Goal: Obtain resource: Download file/media

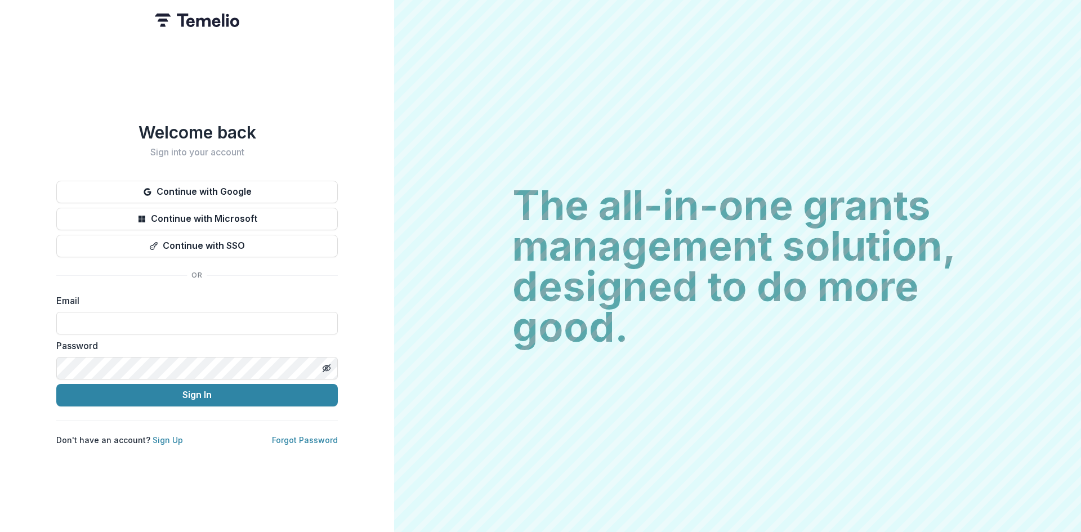
click at [200, 20] on img at bounding box center [197, 21] width 84 height 14
click at [173, 315] on input at bounding box center [196, 323] width 281 height 23
type input "**********"
click at [180, 398] on button "Sign In" at bounding box center [196, 395] width 281 height 23
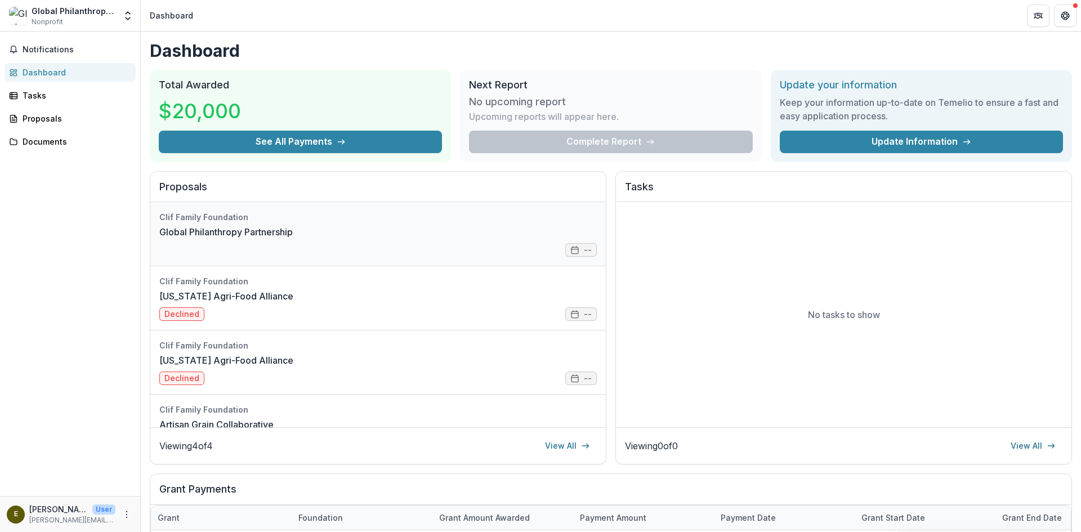
click at [236, 225] on link "Global Philanthropy Partnership" at bounding box center [225, 232] width 133 height 14
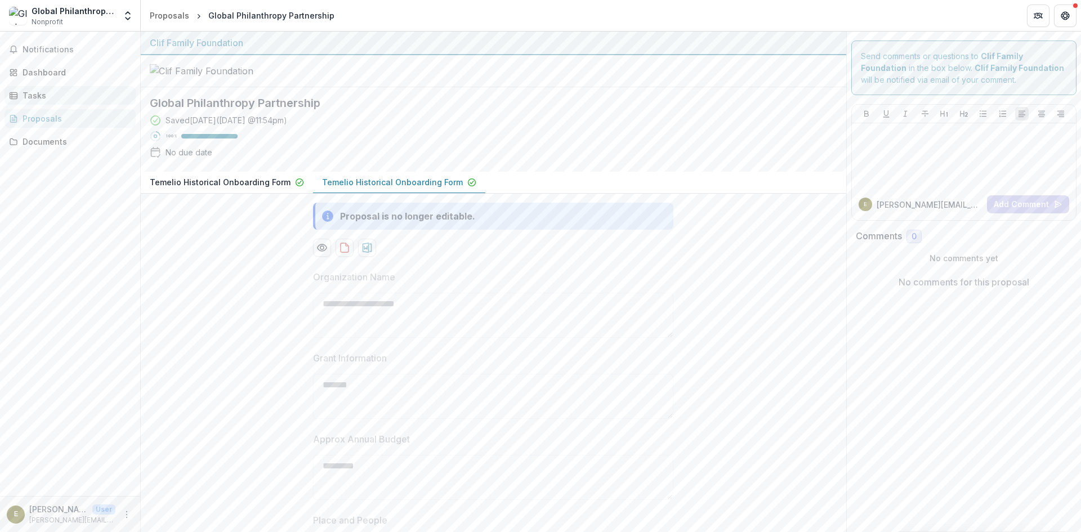
click at [25, 92] on div "Tasks" at bounding box center [75, 96] width 104 height 12
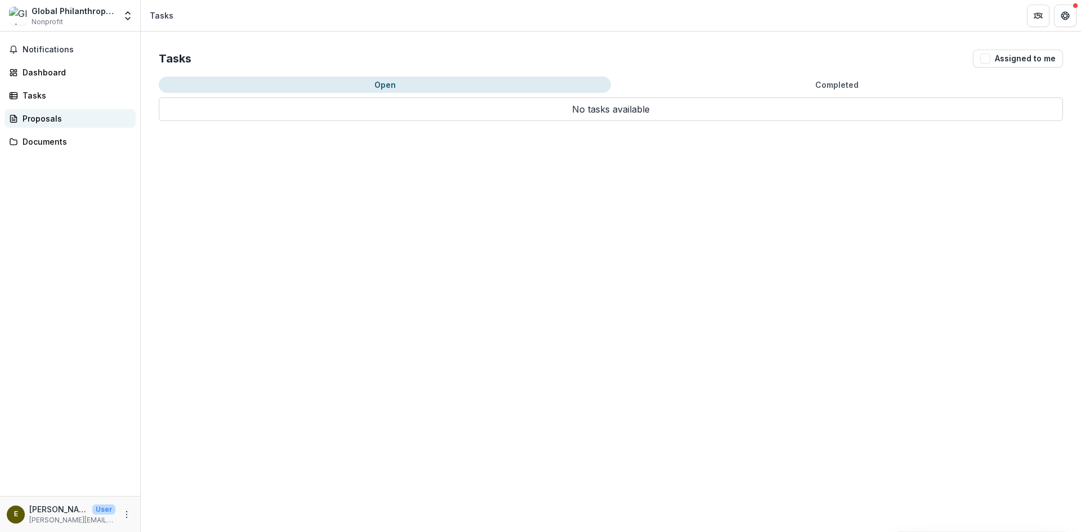
click at [35, 116] on div "Proposals" at bounding box center [75, 119] width 104 height 12
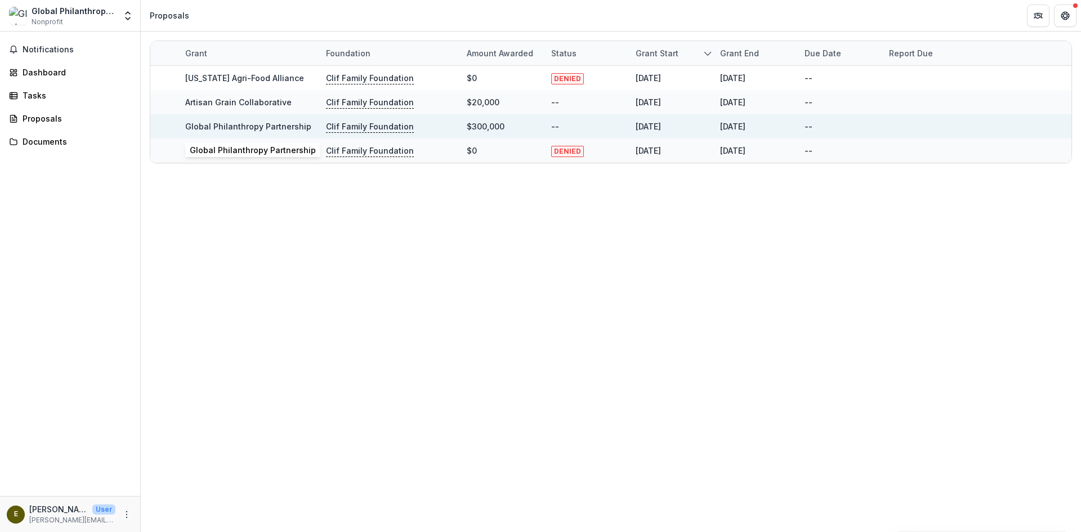
click at [265, 127] on link "Global Philanthropy Partnership" at bounding box center [248, 127] width 126 height 10
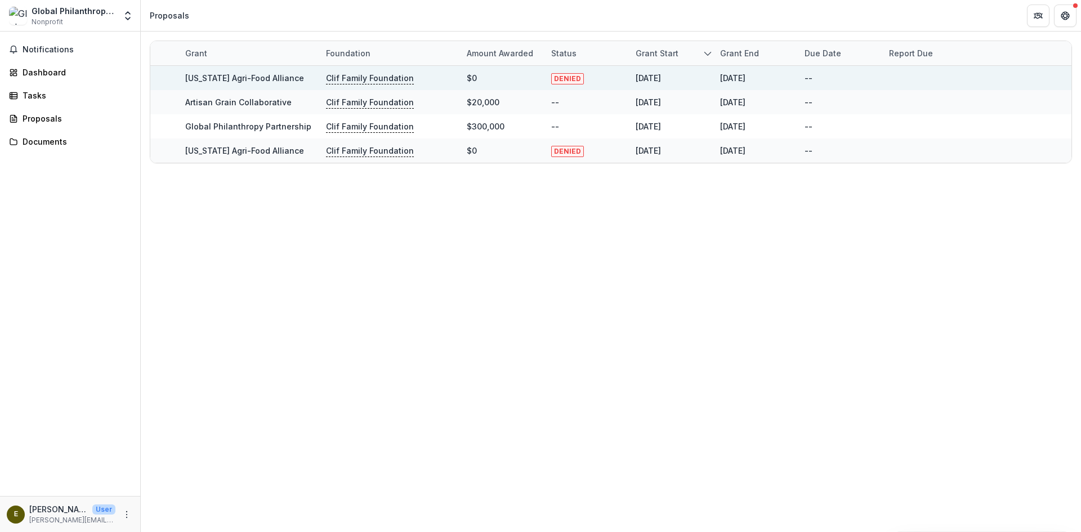
click at [214, 76] on link "Illinois Agri-Food Alliance" at bounding box center [244, 78] width 119 height 10
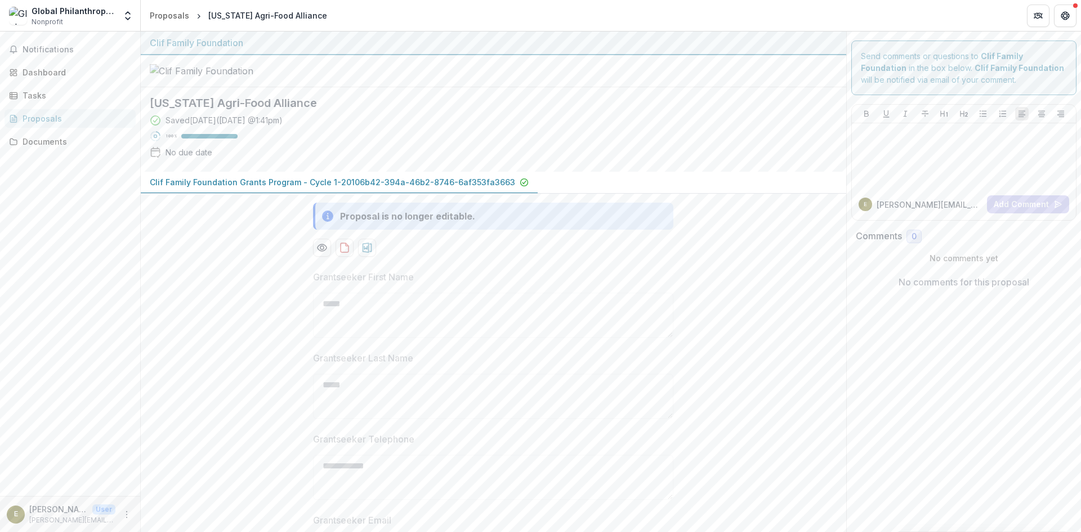
click at [251, 188] on p "Clif Family Foundation Grants Program - Cycle 1-20106b42-394a-46b2-8746-6af353f…" at bounding box center [332, 182] width 365 height 12
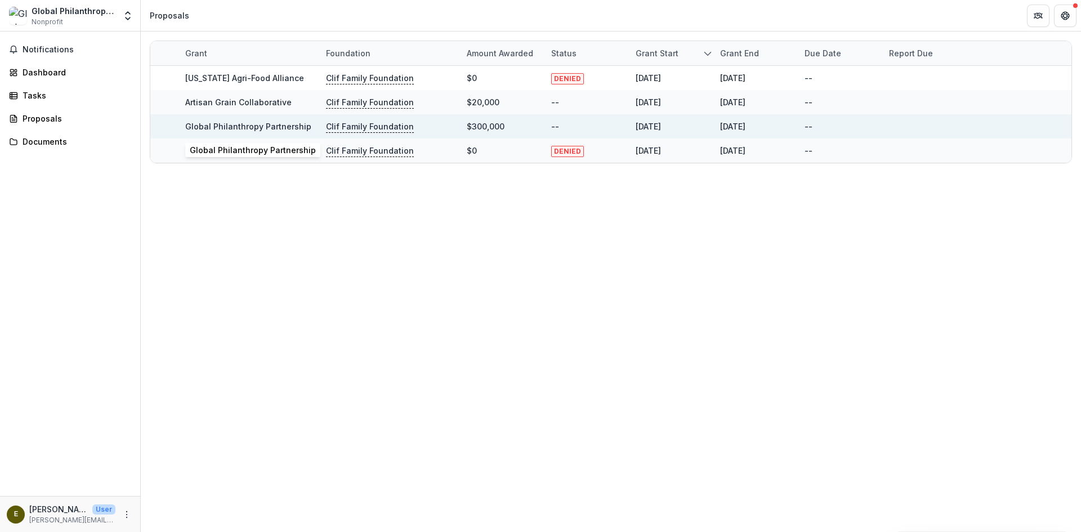
click at [264, 126] on link "Global Philanthropy Partnership" at bounding box center [248, 127] width 126 height 10
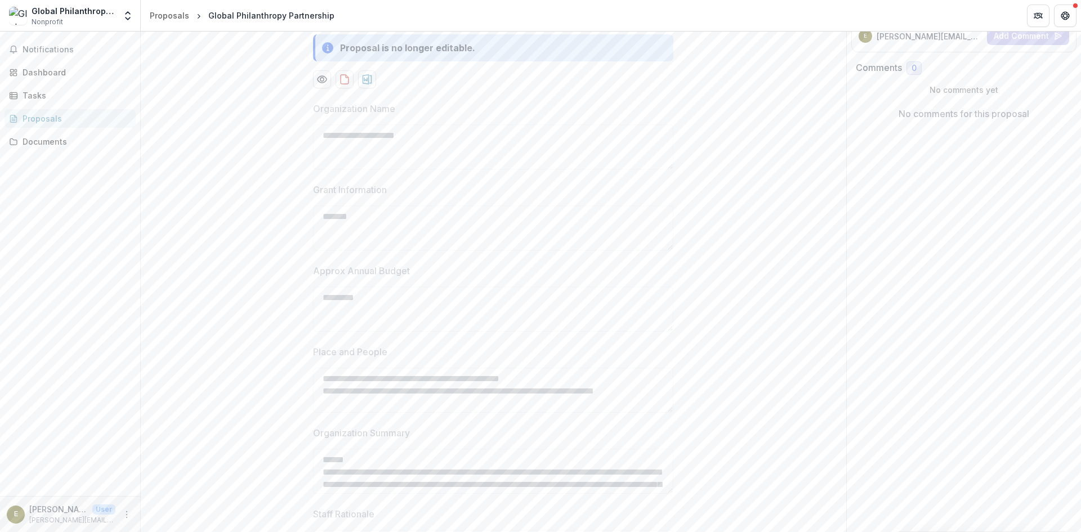
scroll to position [169, 0]
click at [392, 19] on p "Temelio Historical Onboarding Form" at bounding box center [392, 13] width 141 height 12
click at [366, 84] on icon "download-proposal" at bounding box center [368, 79] width 10 height 10
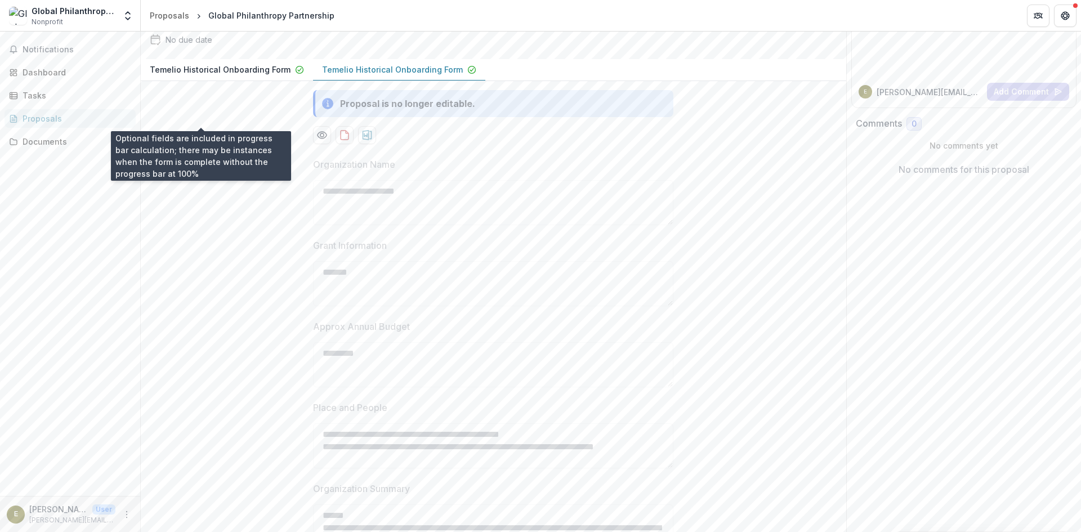
click at [221, 28] on div "100 %" at bounding box center [201, 24] width 72 height 8
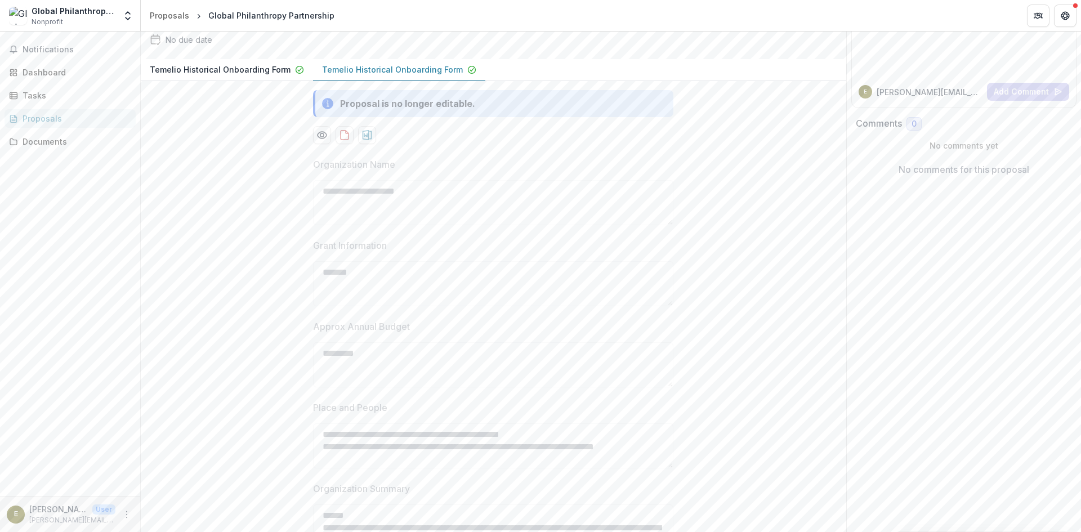
click at [405, 75] on p "Temelio Historical Onboarding Form" at bounding box center [392, 70] width 141 height 12
click at [33, 93] on div "Tasks" at bounding box center [75, 96] width 104 height 12
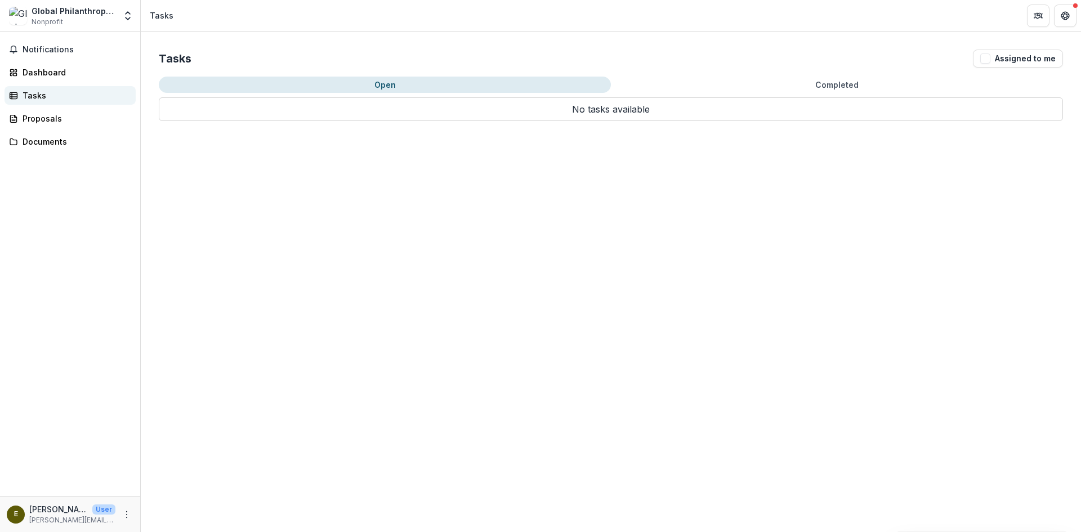
click at [37, 96] on div "Tasks" at bounding box center [75, 96] width 104 height 12
click at [34, 75] on div "Dashboard" at bounding box center [75, 72] width 104 height 12
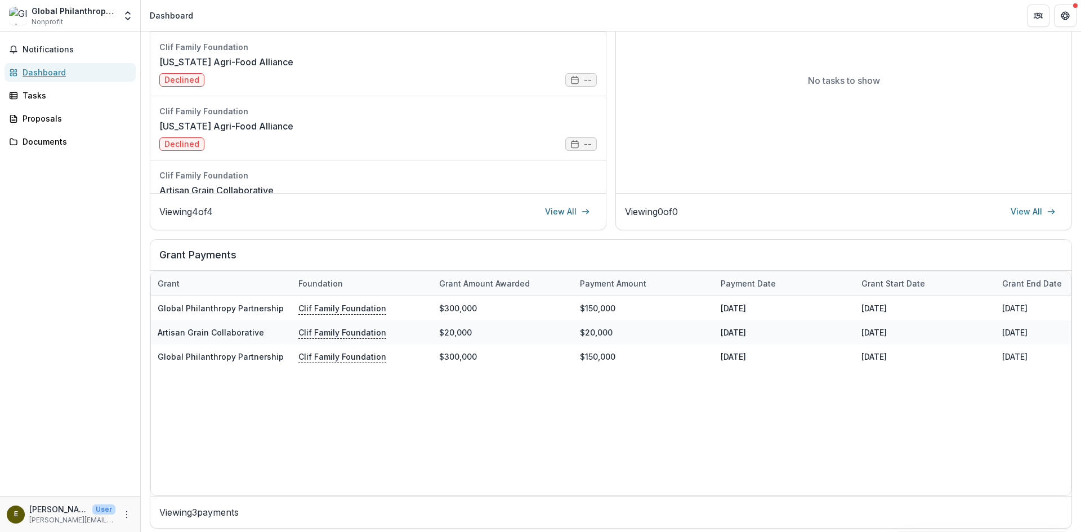
scroll to position [240, 0]
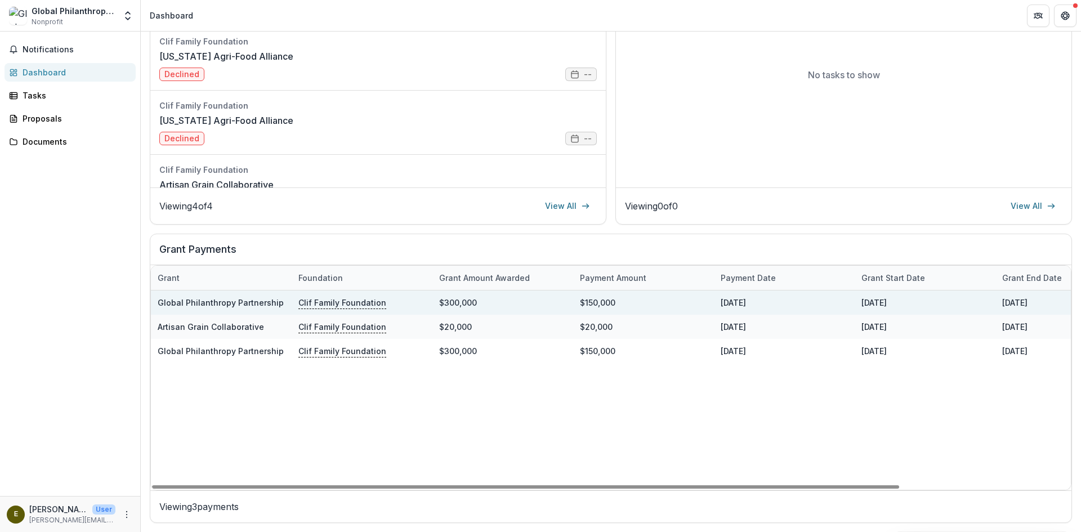
click at [744, 304] on div "07/01/2025" at bounding box center [784, 302] width 141 height 24
